Goal: Learn about a topic: Learn about a topic

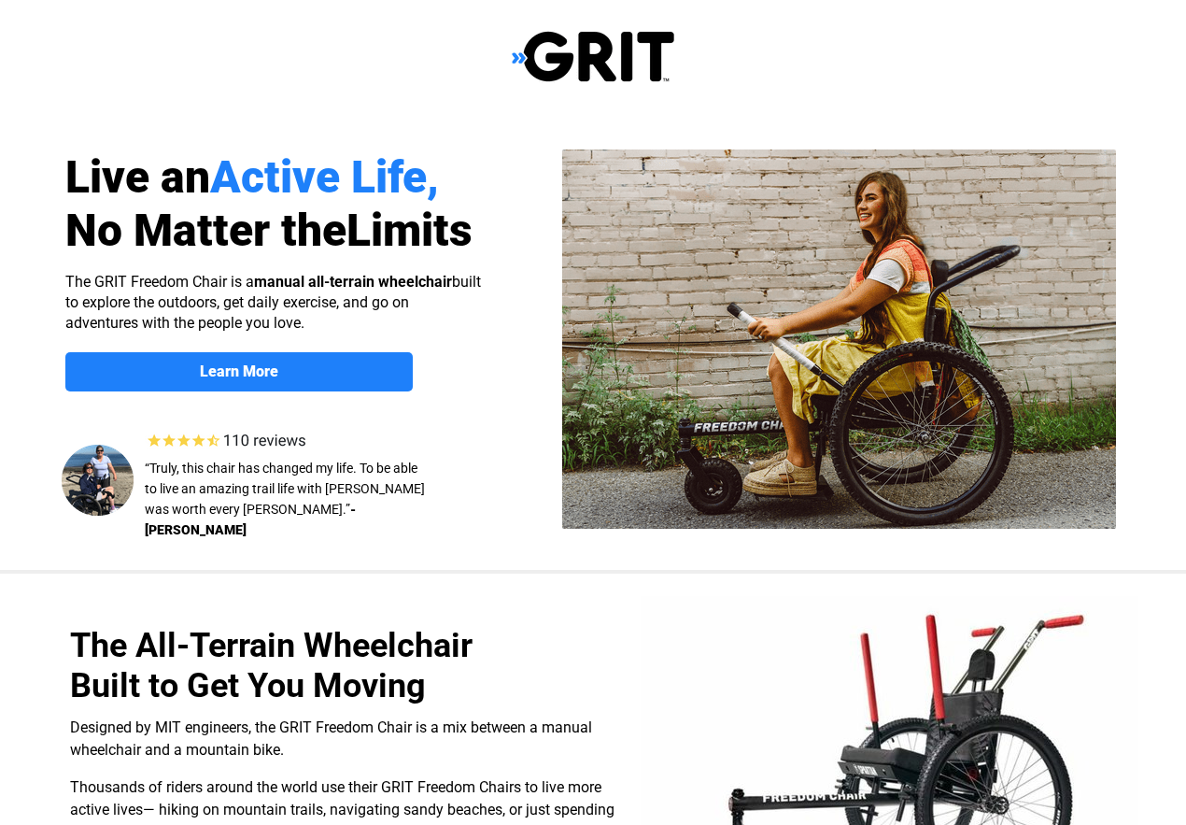
scroll to position [-24, 0]
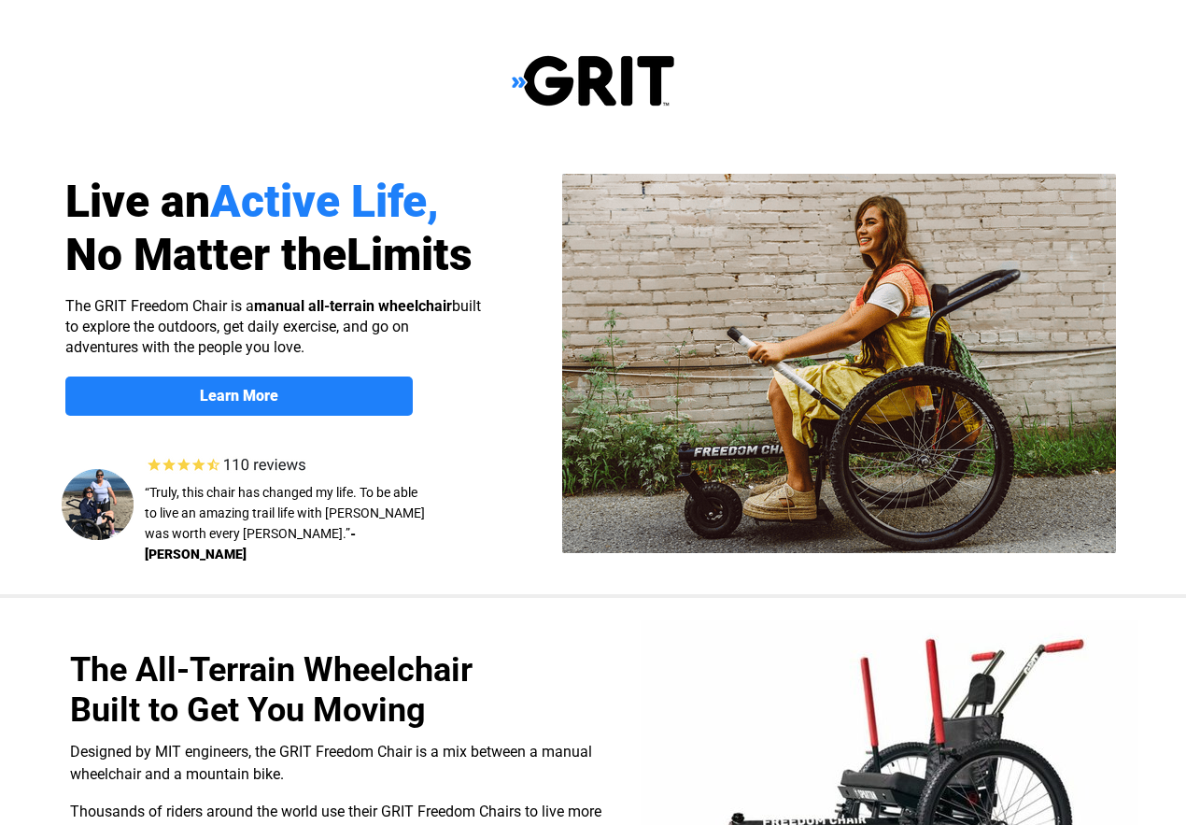
select select "US"
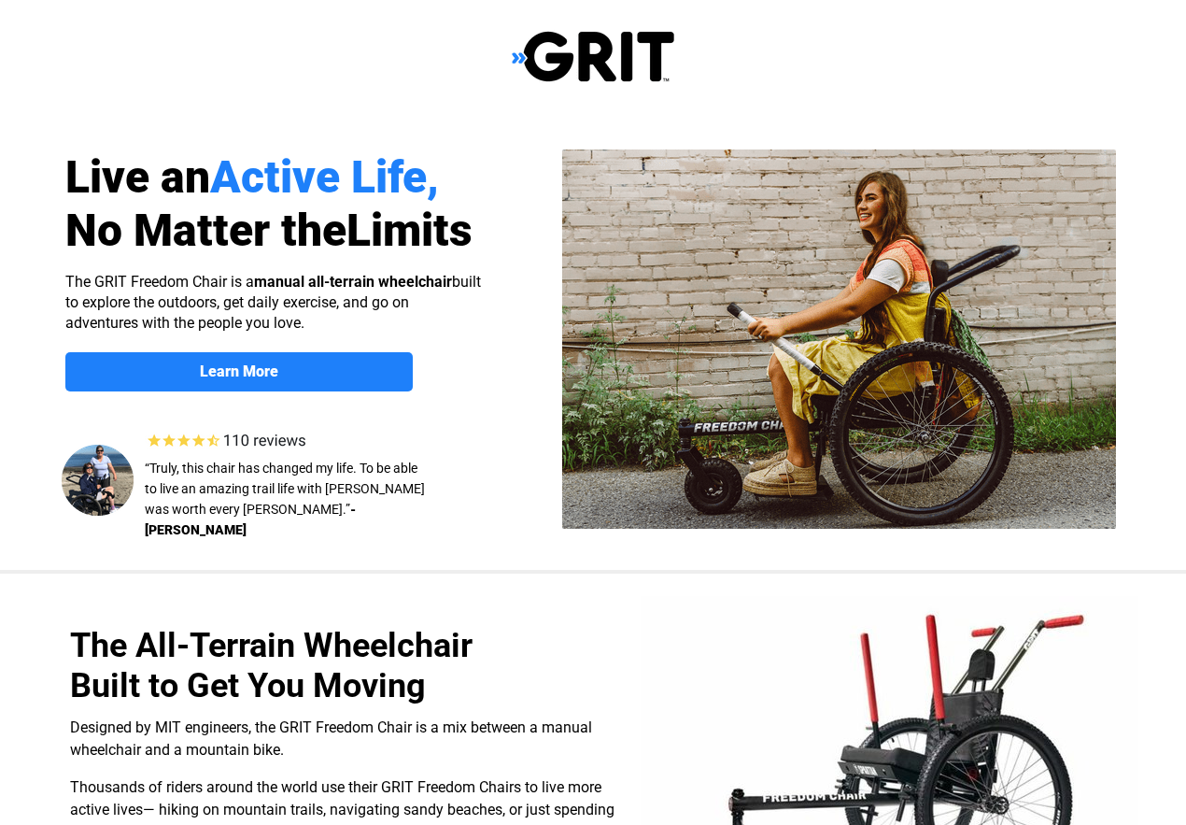
select select "US"
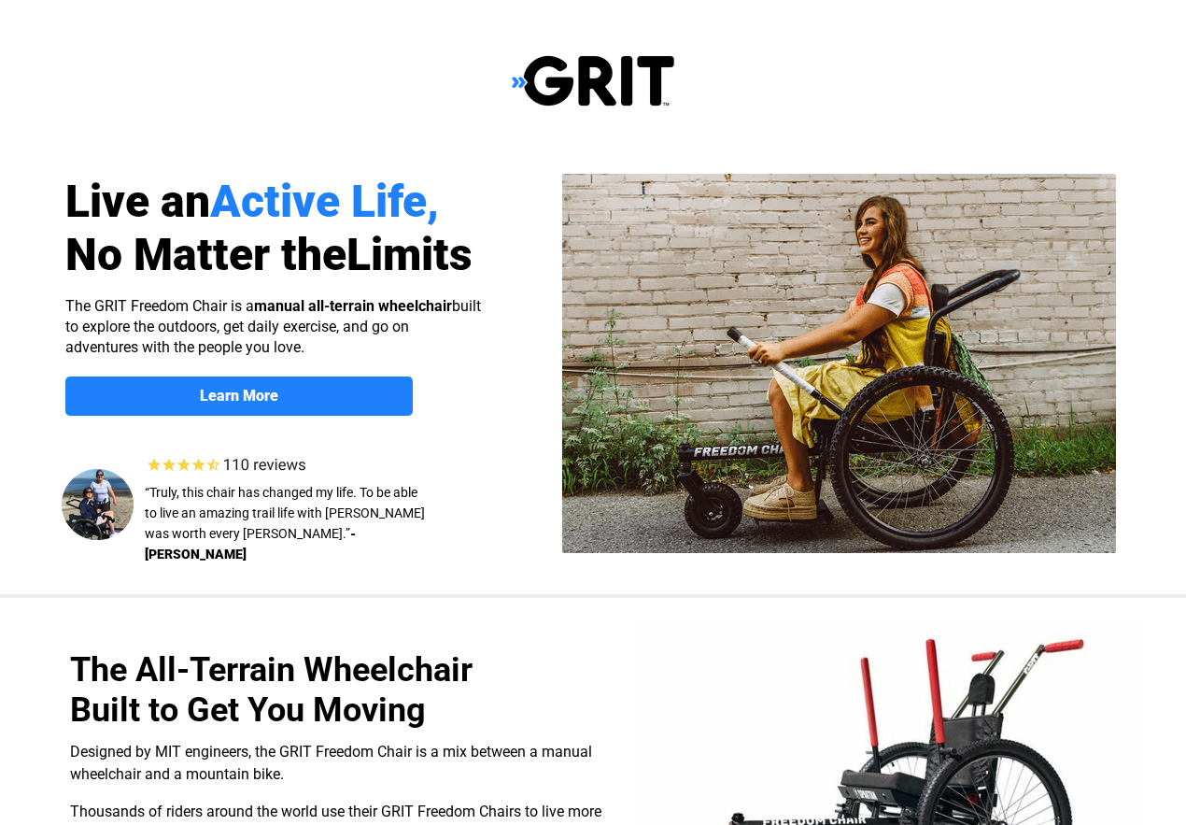
select select "US"
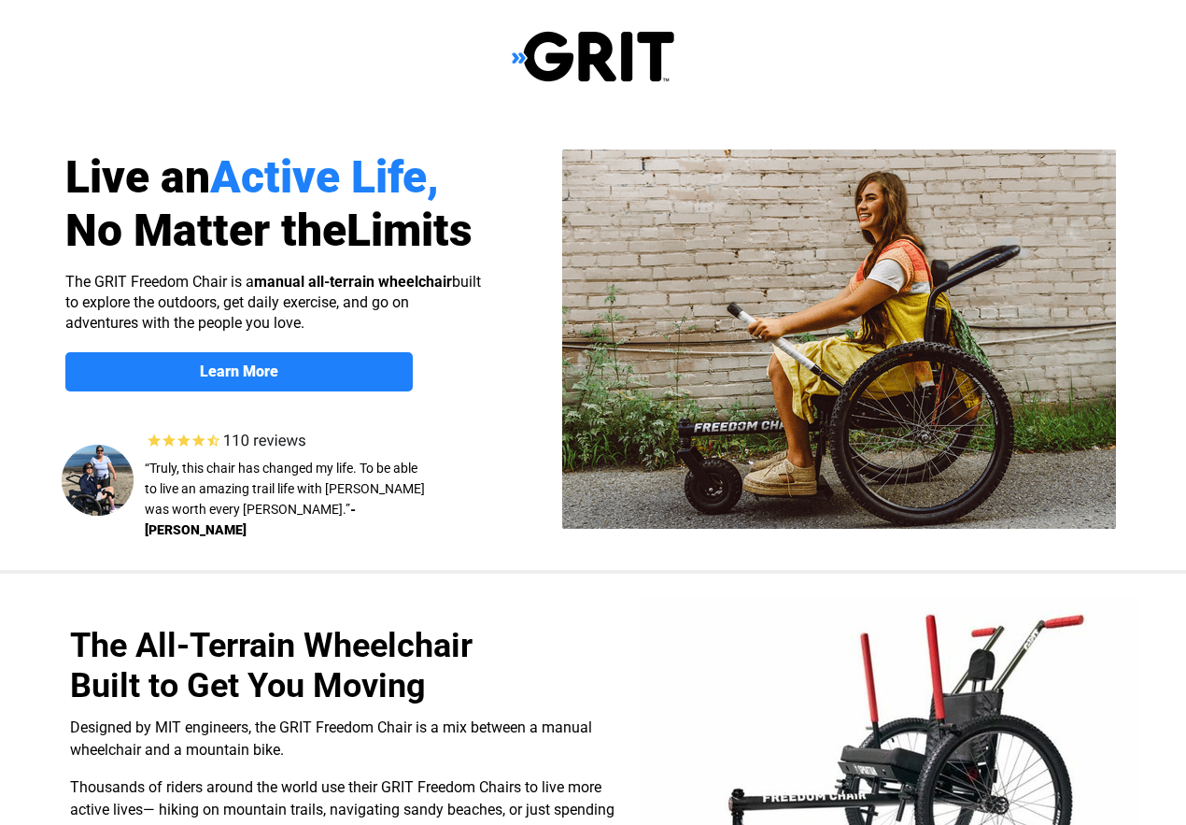
select select "US"
click at [345, 669] on span "The All-Terrain Wheelchair Built to Get You Moving" at bounding box center [271, 665] width 403 height 79
click at [890, 375] on img at bounding box center [839, 338] width 554 height 379
